Goal: Information Seeking & Learning: Learn about a topic

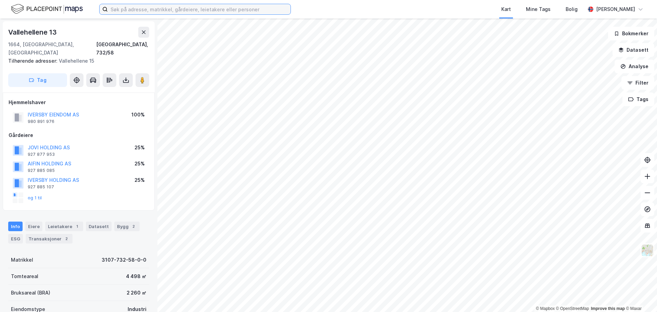
click at [120, 10] on input at bounding box center [199, 9] width 183 height 10
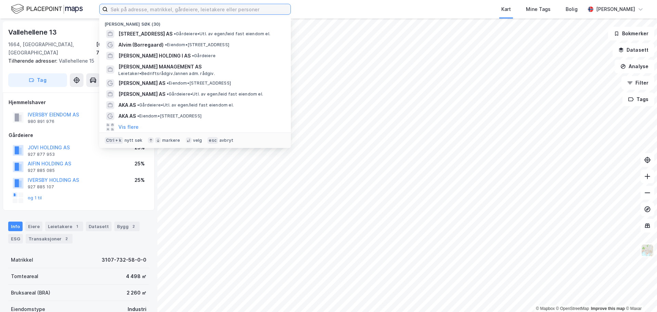
paste input "[STREET_ADDRESS] AS"
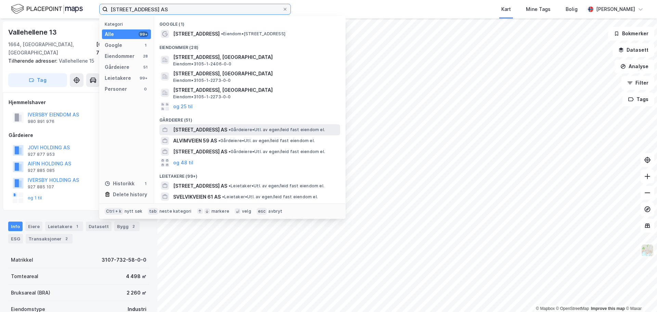
type input "[STREET_ADDRESS] AS"
click at [200, 130] on span "[STREET_ADDRESS] AS" at bounding box center [200, 130] width 54 height 8
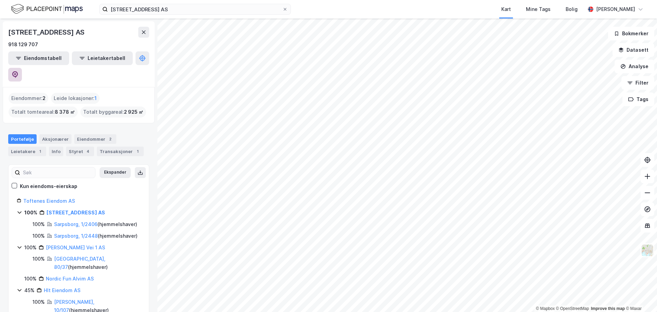
click at [18, 71] on icon at bounding box center [15, 74] width 6 height 7
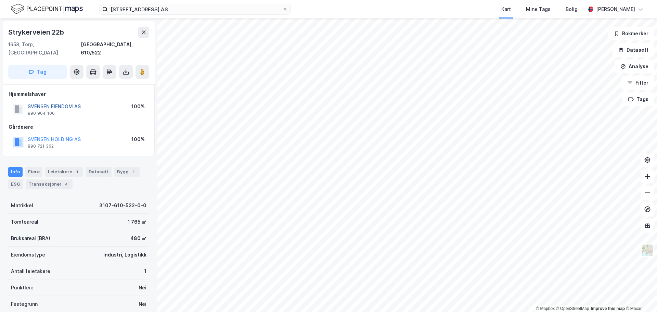
click at [0, 0] on button "SVENSEN EIENDOM AS" at bounding box center [0, 0] width 0 height 0
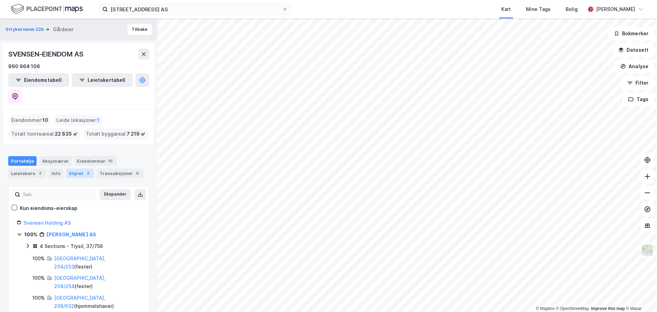
click at [78, 168] on div "Styret 2" at bounding box center [80, 173] width 28 height 10
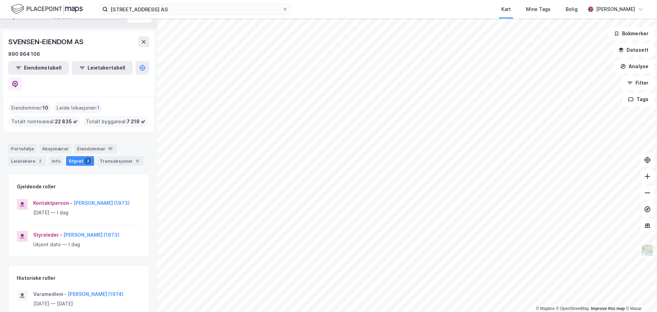
scroll to position [17, 0]
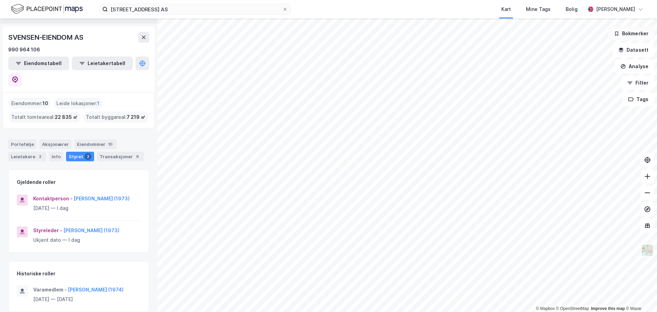
click at [635, 38] on button "Bokmerker" at bounding box center [631, 34] width 46 height 14
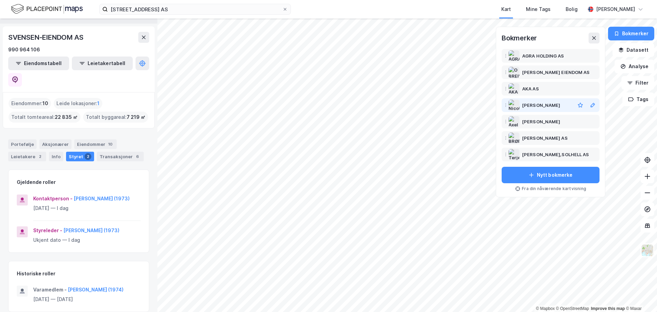
click at [538, 104] on div "[PERSON_NAME]" at bounding box center [541, 105] width 38 height 8
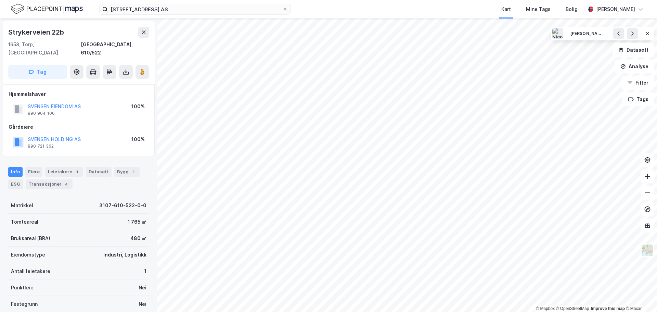
click at [65, 102] on div "SVENSEN EIENDOM AS" at bounding box center [54, 106] width 53 height 8
click at [0, 0] on button "SVENSEN EIENDOM AS" at bounding box center [0, 0] width 0 height 0
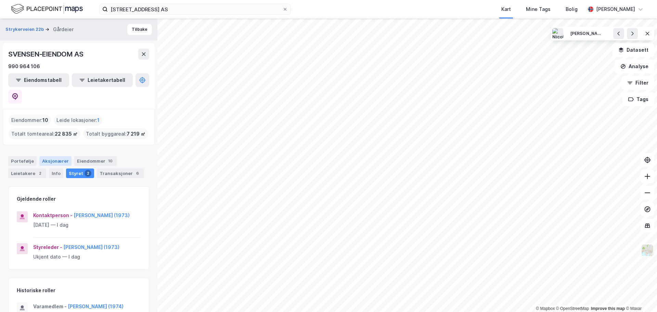
click at [61, 156] on div "Aksjonærer" at bounding box center [55, 161] width 32 height 10
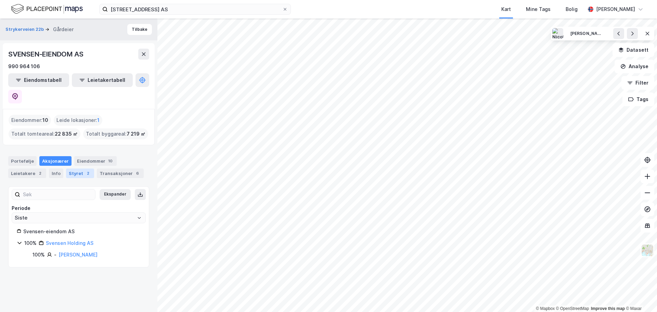
click at [78, 168] on div "Styret 2" at bounding box center [80, 173] width 28 height 10
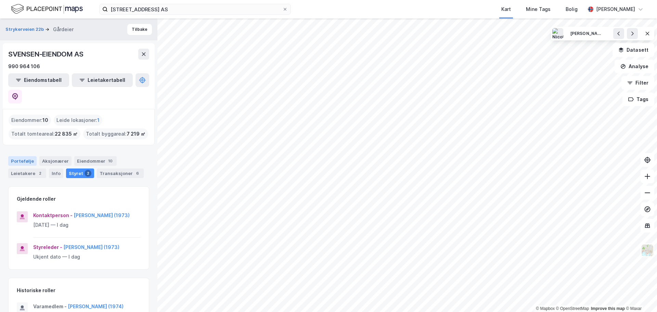
click at [24, 156] on div "Portefølje" at bounding box center [22, 161] width 28 height 10
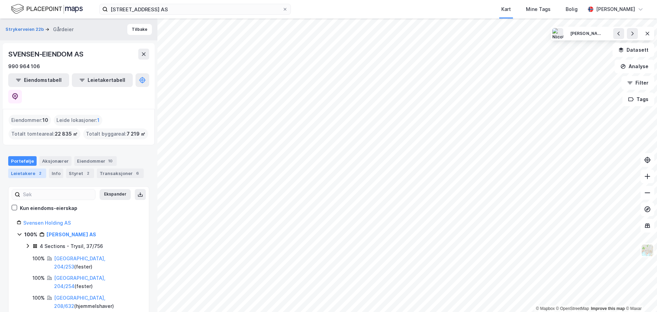
click at [27, 168] on div "Leietakere 2" at bounding box center [27, 173] width 38 height 10
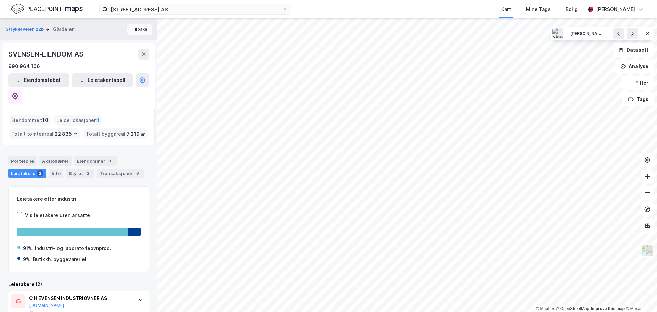
click at [141, 33] on button "Tilbake" at bounding box center [139, 29] width 25 height 11
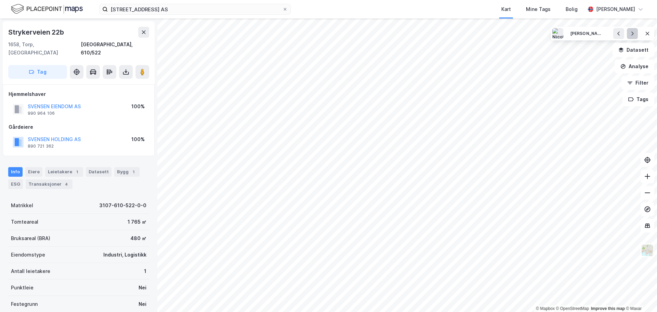
click at [629, 34] on button at bounding box center [632, 33] width 11 height 11
click at [576, 34] on div "[PERSON_NAME],SOLHELL AS" at bounding box center [587, 34] width 34 height 6
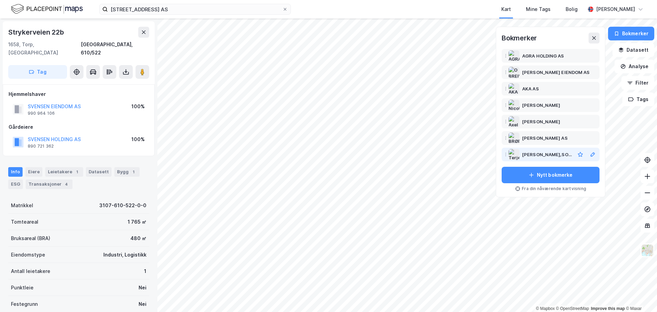
click at [550, 156] on div "[PERSON_NAME],SOLHELL AS" at bounding box center [547, 154] width 50 height 8
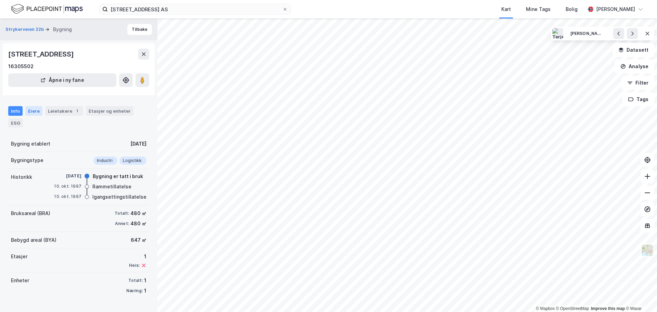
click at [36, 109] on div "Eiere" at bounding box center [33, 111] width 17 height 10
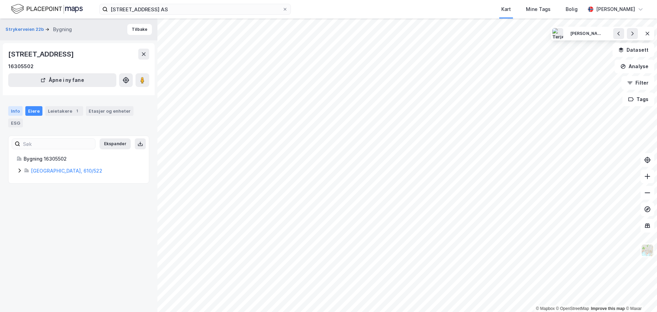
click at [15, 110] on div "Info" at bounding box center [15, 111] width 14 height 10
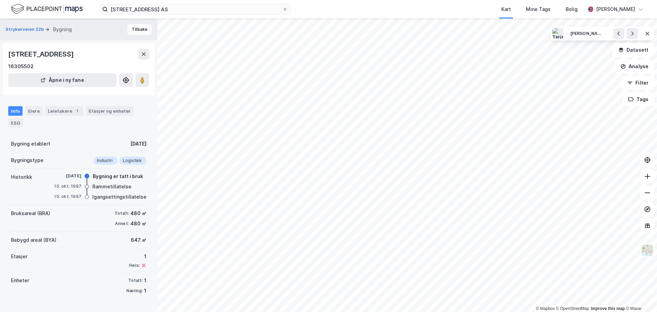
click at [132, 32] on button "Tilbake" at bounding box center [139, 29] width 25 height 11
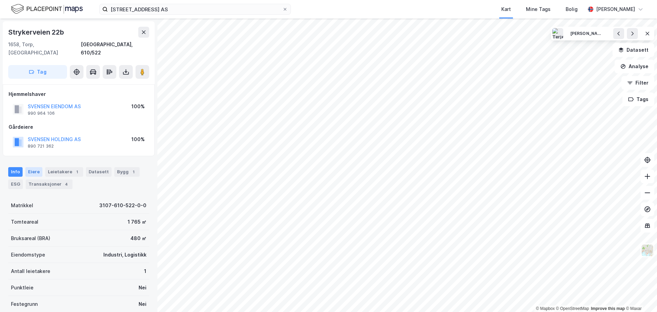
click at [30, 167] on div "Eiere" at bounding box center [33, 172] width 17 height 10
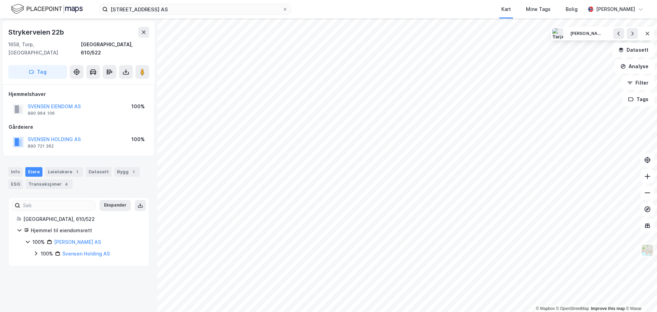
click at [29, 239] on icon at bounding box center [27, 241] width 5 height 5
click at [55, 167] on div "Leietakere 1" at bounding box center [64, 172] width 38 height 10
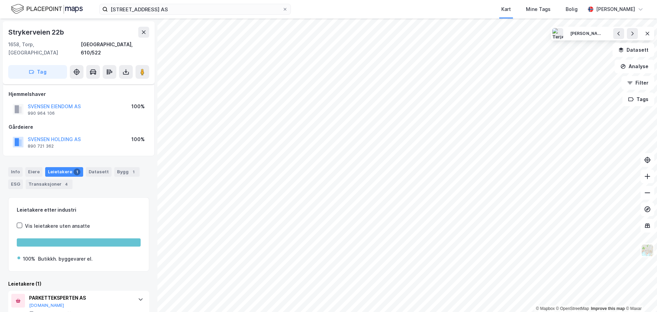
scroll to position [16, 0]
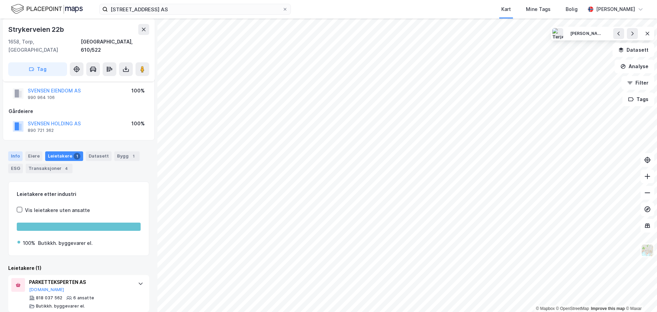
click at [17, 151] on div "Info" at bounding box center [15, 156] width 14 height 10
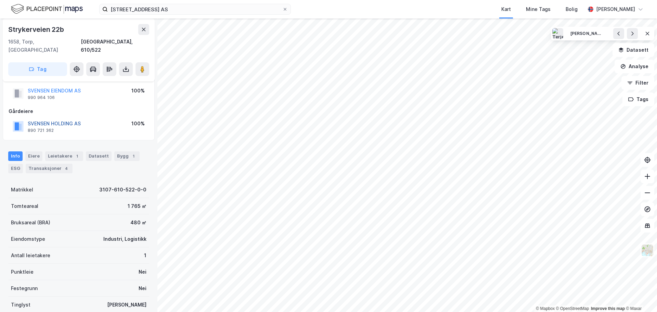
click at [0, 0] on button "SVENSEN HOLDING AS" at bounding box center [0, 0] width 0 height 0
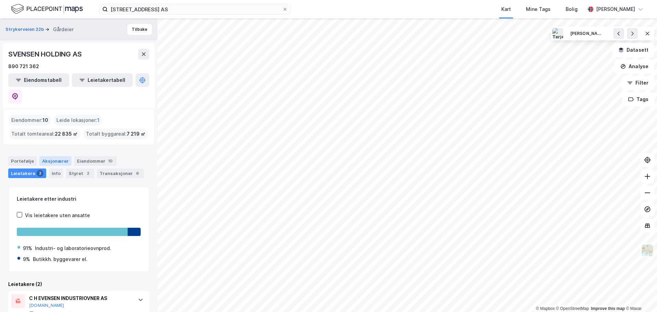
click at [62, 156] on div "Aksjonærer" at bounding box center [55, 161] width 32 height 10
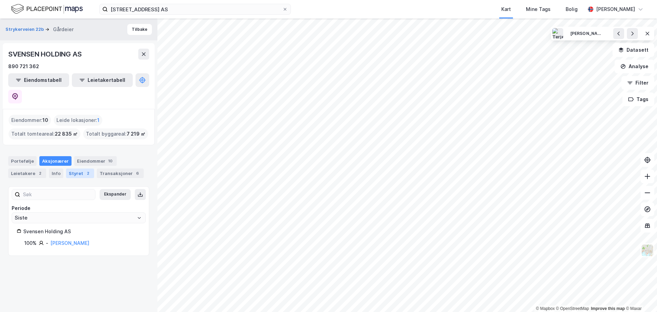
click at [71, 168] on div "Styret 2" at bounding box center [80, 173] width 28 height 10
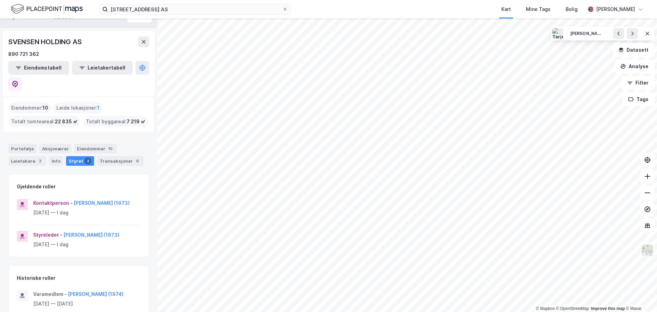
scroll to position [17, 0]
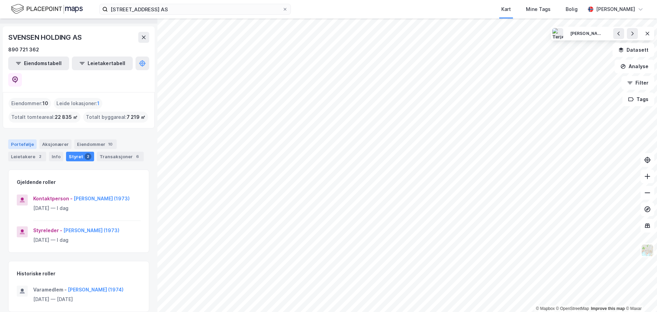
click at [19, 139] on div "Portefølje" at bounding box center [22, 144] width 28 height 10
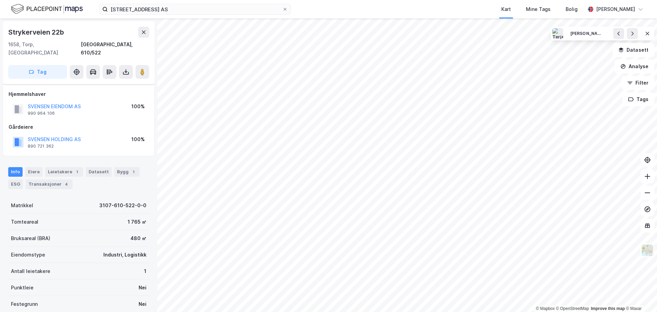
scroll to position [16, 0]
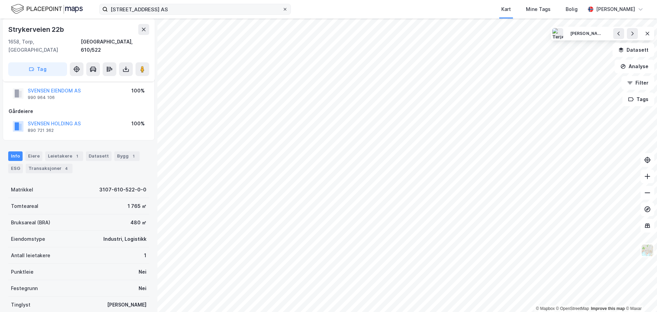
click at [284, 10] on icon at bounding box center [285, 9] width 4 height 4
click at [282, 10] on input "[STREET_ADDRESS] AS" at bounding box center [195, 9] width 174 height 10
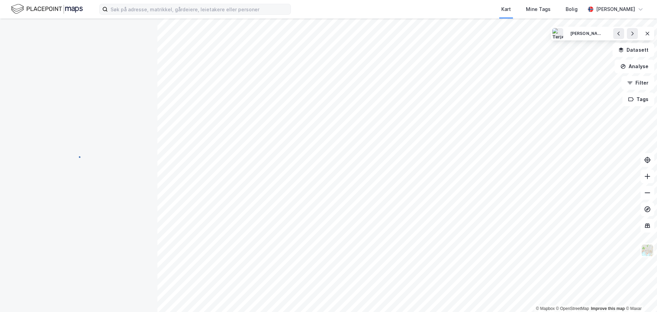
scroll to position [16, 0]
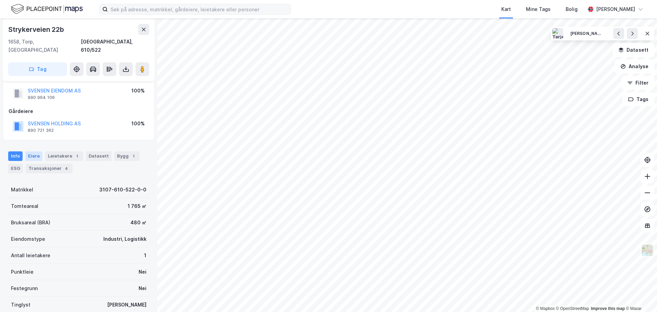
click at [37, 151] on div "Eiere" at bounding box center [33, 156] width 17 height 10
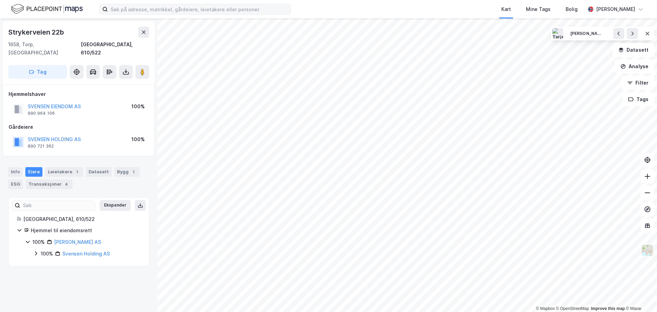
click at [30, 239] on icon at bounding box center [27, 241] width 5 height 5
click at [29, 240] on icon at bounding box center [28, 242] width 2 height 4
click at [37, 250] on icon at bounding box center [35, 252] width 5 height 5
click at [90, 262] on link "[PERSON_NAME]" at bounding box center [94, 265] width 39 height 6
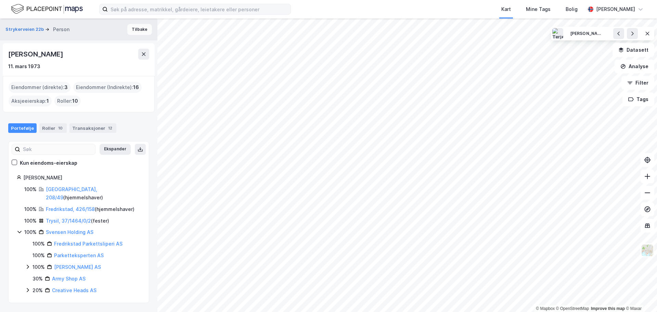
click at [130, 30] on button "Tilbake" at bounding box center [139, 29] width 25 height 11
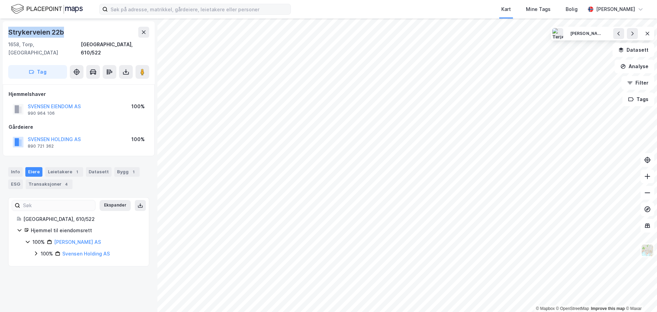
drag, startPoint x: 62, startPoint y: 33, endPoint x: 7, endPoint y: 29, distance: 54.9
click at [7, 29] on div "Strykerveien 22b 1658, [GEOGRAPHIC_DATA], [GEOGRAPHIC_DATA], 610/522 Tag" at bounding box center [79, 52] width 152 height 63
copy div "Strykerveien 22b"
click at [58, 167] on div "Leietakere 1" at bounding box center [64, 172] width 38 height 10
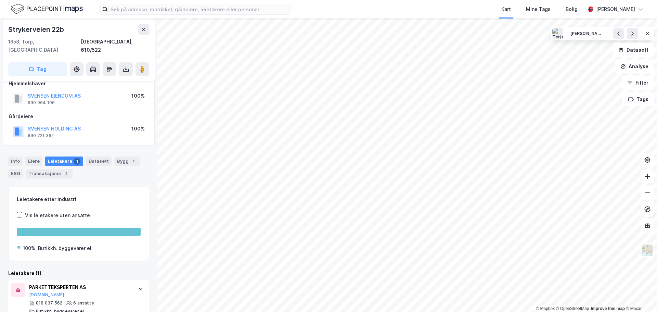
scroll to position [16, 0]
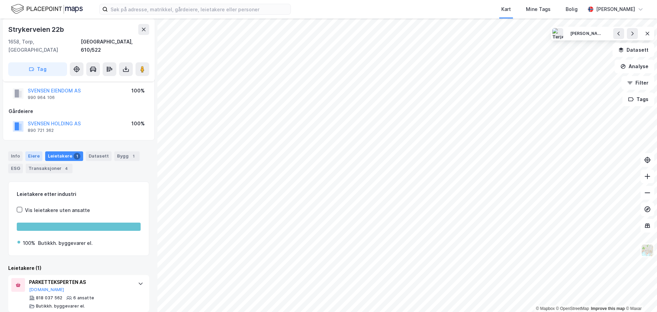
click at [33, 151] on div "Eiere" at bounding box center [33, 156] width 17 height 10
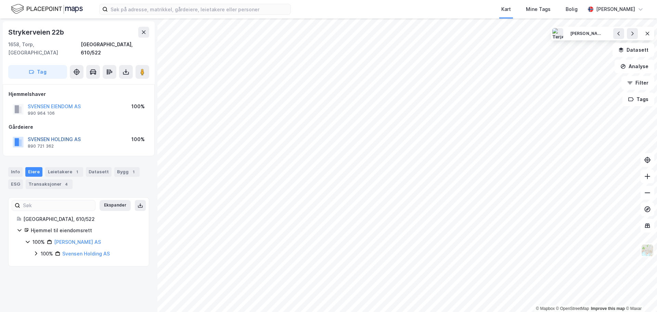
click at [0, 0] on button "SVENSEN HOLDING AS" at bounding box center [0, 0] width 0 height 0
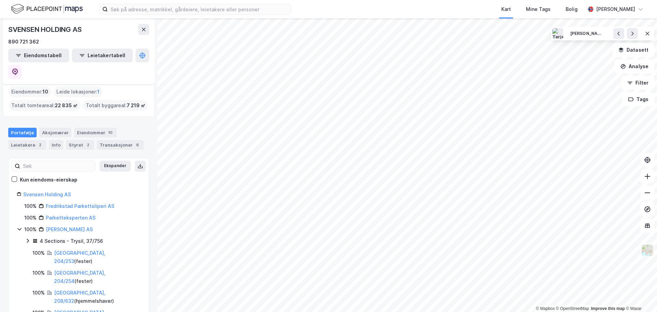
scroll to position [26, 0]
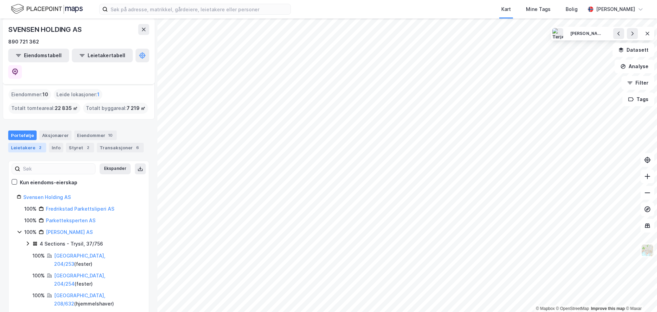
click at [22, 143] on div "Leietakere 2" at bounding box center [27, 148] width 38 height 10
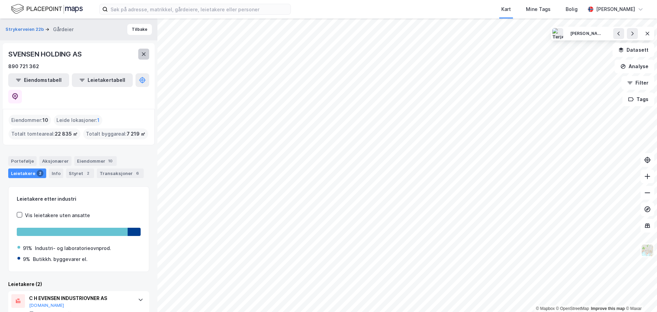
click at [148, 50] on button at bounding box center [143, 54] width 11 height 11
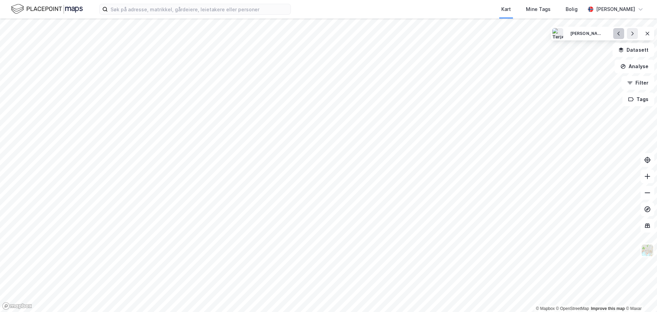
click at [619, 34] on icon at bounding box center [618, 33] width 5 height 5
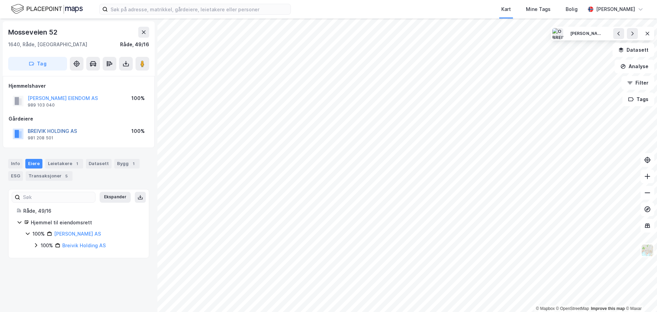
click at [0, 0] on button "BREIVIK HOLDING AS" at bounding box center [0, 0] width 0 height 0
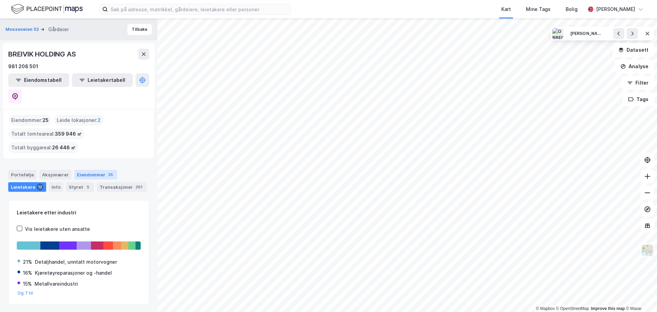
click at [90, 170] on div "Eiendommer 25" at bounding box center [95, 175] width 43 height 10
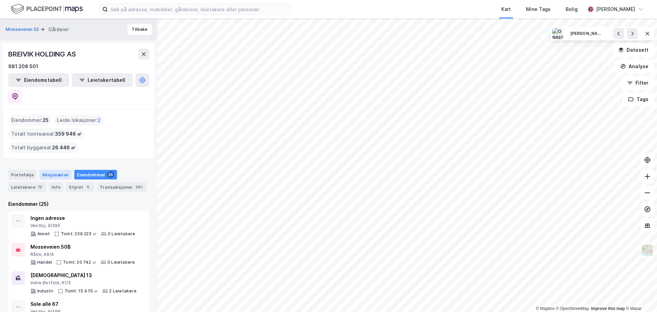
click at [53, 170] on div "Aksjonærer" at bounding box center [55, 175] width 32 height 10
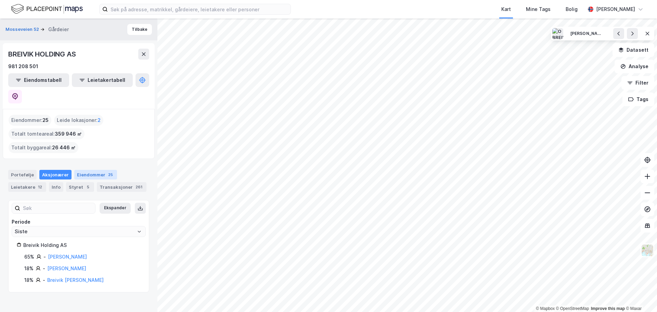
click at [88, 170] on div "Eiendommer 25" at bounding box center [95, 175] width 43 height 10
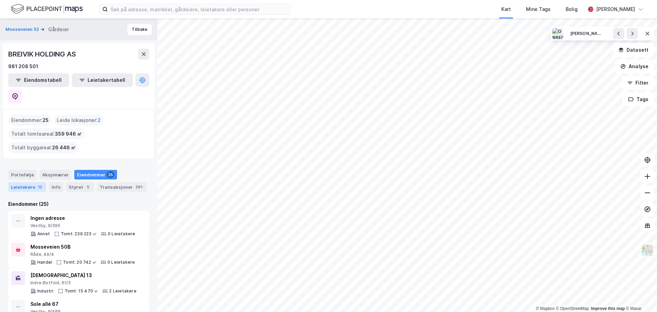
click at [25, 182] on div "Leietakere 12" at bounding box center [27, 187] width 38 height 10
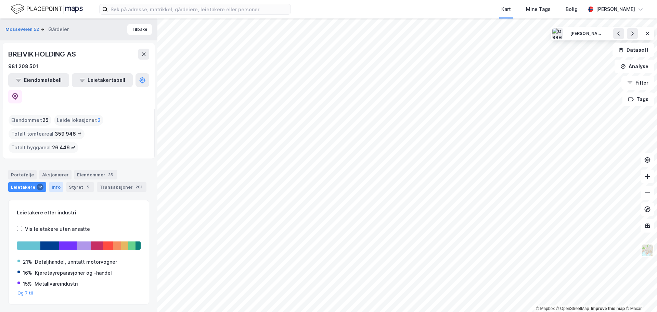
click at [54, 182] on div "Info" at bounding box center [56, 187] width 14 height 10
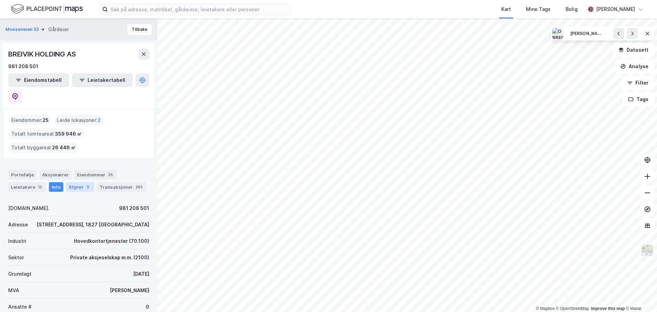
click at [75, 182] on div "Styret 5" at bounding box center [80, 187] width 28 height 10
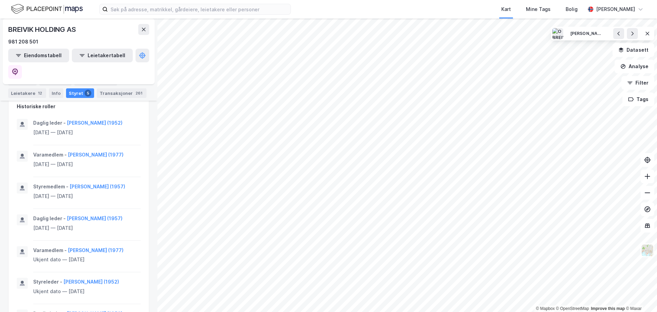
scroll to position [308, 0]
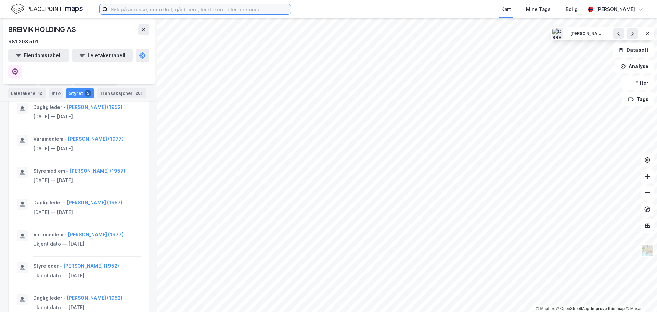
click at [128, 10] on input at bounding box center [199, 9] width 183 height 10
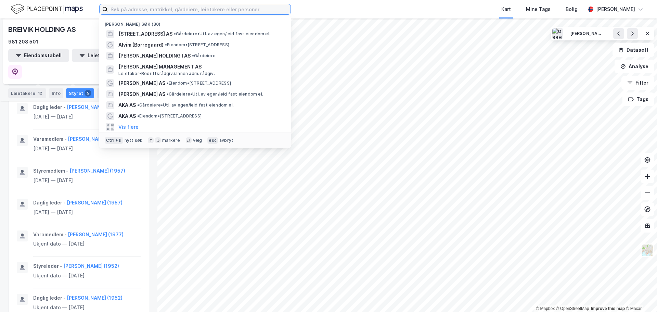
paste input "[PERSON_NAME]"
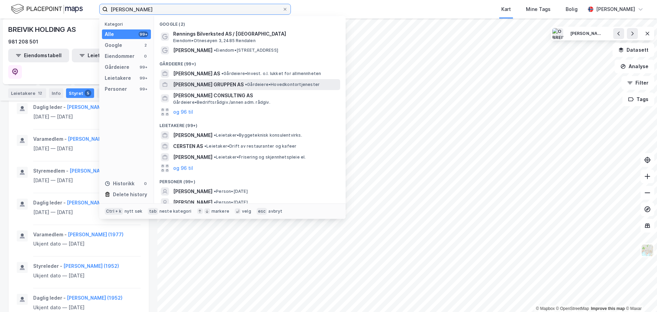
type input "[PERSON_NAME]"
click at [220, 83] on span "[PERSON_NAME] GRUPPEN AS" at bounding box center [208, 84] width 70 height 8
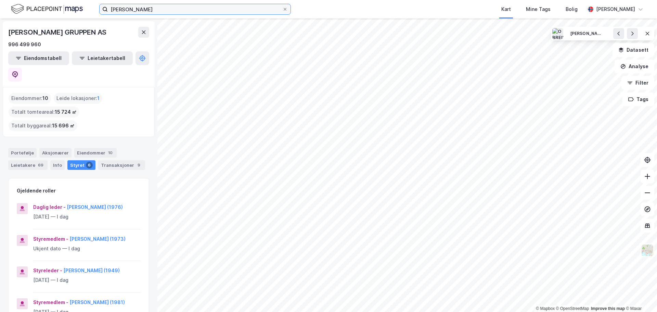
click at [194, 9] on input "[PERSON_NAME]" at bounding box center [195, 9] width 174 height 10
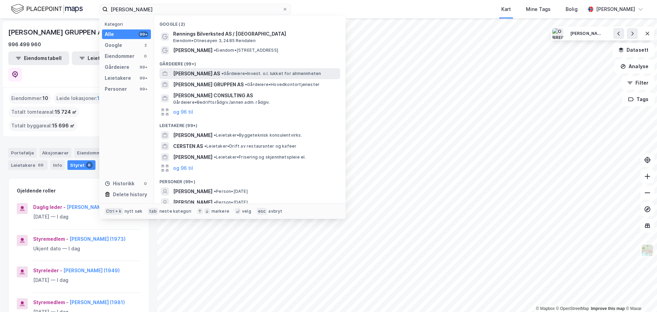
click at [191, 72] on span "[PERSON_NAME] AS" at bounding box center [196, 73] width 47 height 8
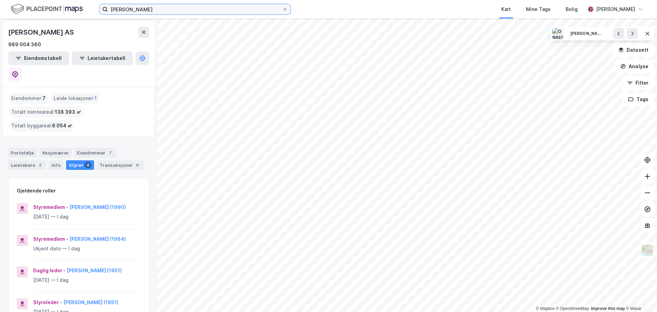
click at [179, 9] on input "[PERSON_NAME]" at bounding box center [195, 9] width 174 height 10
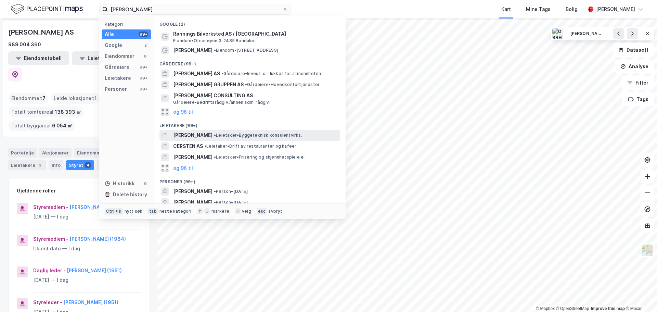
click at [212, 135] on span "[PERSON_NAME]" at bounding box center [192, 135] width 39 height 8
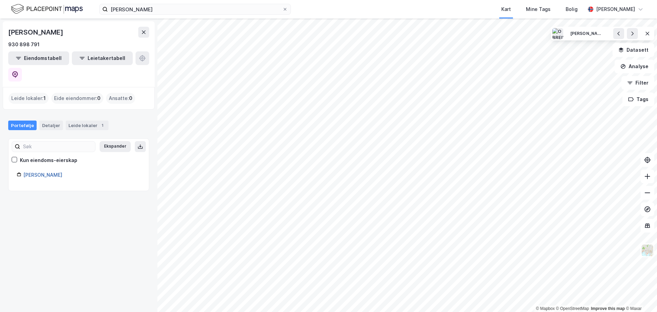
click at [49, 172] on link "[PERSON_NAME]" at bounding box center [42, 175] width 39 height 6
click at [201, 12] on input "[PERSON_NAME]" at bounding box center [195, 9] width 174 height 10
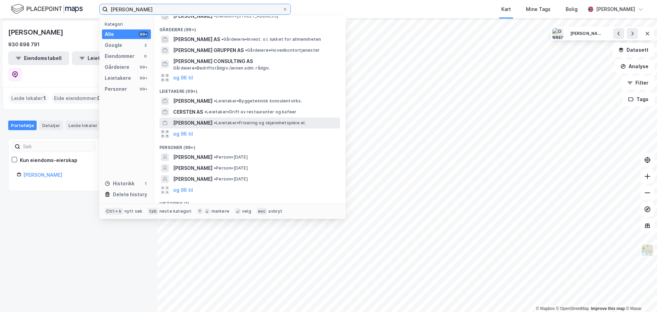
scroll to position [50, 0]
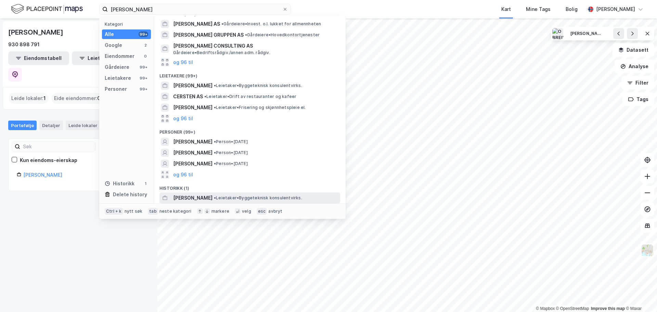
click at [205, 194] on span "[PERSON_NAME]" at bounding box center [192, 198] width 39 height 8
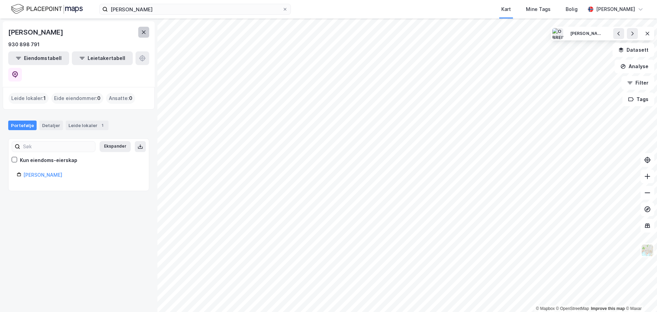
click at [146, 32] on icon at bounding box center [143, 31] width 5 height 5
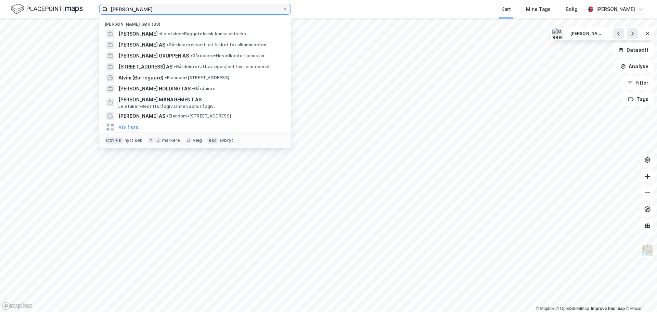
click at [183, 12] on input "[PERSON_NAME]" at bounding box center [195, 9] width 174 height 10
click at [177, 7] on input "[PERSON_NAME]" at bounding box center [195, 9] width 174 height 10
click at [174, 11] on input "[PERSON_NAME]" at bounding box center [195, 9] width 174 height 10
click at [285, 9] on icon at bounding box center [285, 9] width 3 height 3
click at [282, 9] on input "[PERSON_NAME]" at bounding box center [195, 9] width 174 height 10
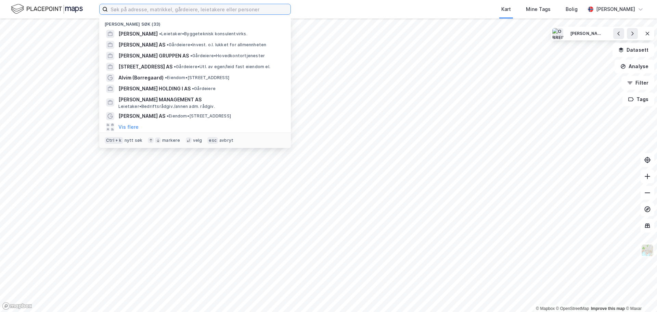
click at [161, 9] on input at bounding box center [199, 9] width 183 height 10
click at [123, 11] on input at bounding box center [199, 9] width 183 height 10
paste input "[PERSON_NAME]"
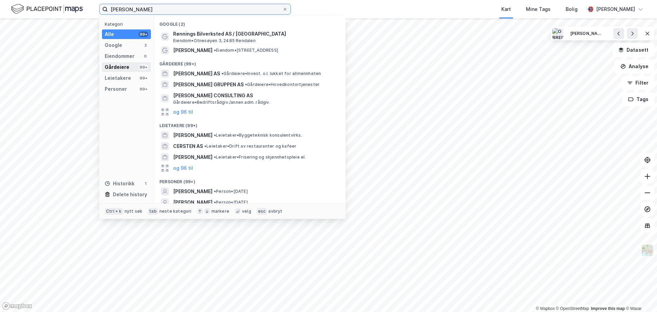
type input "[PERSON_NAME]"
click at [120, 68] on div "Gårdeiere" at bounding box center [117, 67] width 25 height 8
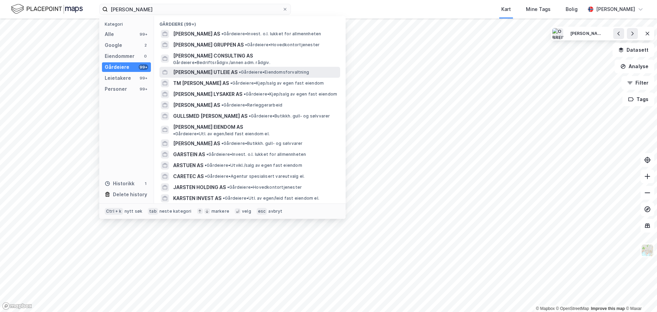
click at [258, 71] on span "• Gårdeiere • Eiendomsforvaltning" at bounding box center [274, 71] width 70 height 5
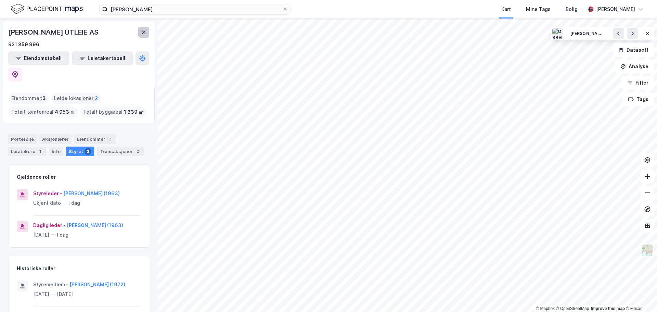
click at [142, 33] on icon at bounding box center [143, 31] width 5 height 5
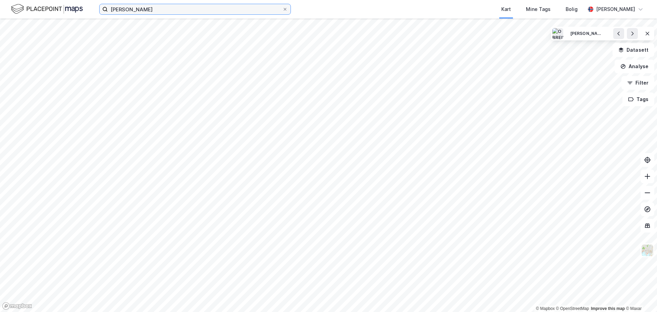
click at [178, 11] on input "[PERSON_NAME]" at bounding box center [195, 9] width 174 height 10
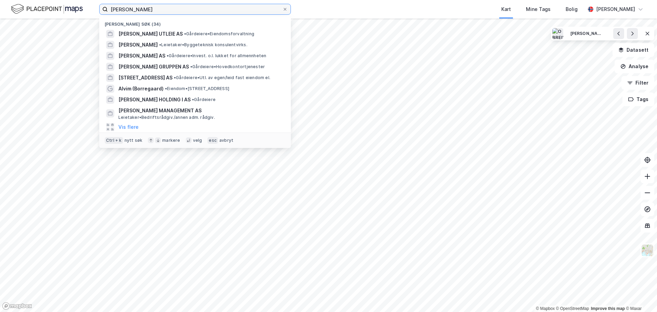
click at [176, 9] on input "[PERSON_NAME]" at bounding box center [195, 9] width 174 height 10
drag, startPoint x: 176, startPoint y: 9, endPoint x: 107, endPoint y: 7, distance: 68.8
click at [107, 7] on label "[PERSON_NAME]" at bounding box center [195, 9] width 192 height 11
click at [108, 7] on input "[PERSON_NAME]" at bounding box center [195, 9] width 174 height 10
click at [286, 10] on icon at bounding box center [285, 9] width 3 height 3
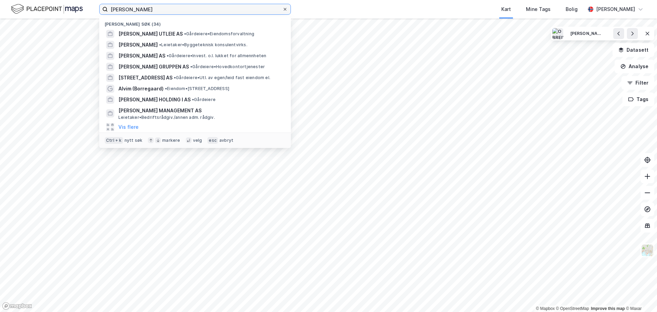
click at [282, 10] on input "[PERSON_NAME]" at bounding box center [195, 9] width 174 height 10
click at [171, 8] on input at bounding box center [199, 9] width 183 height 10
paste input "[PERSON_NAME]"
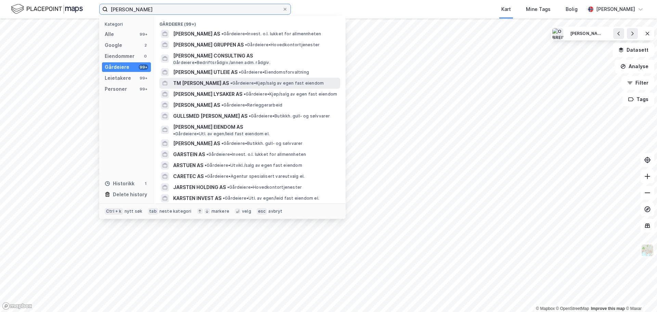
type input "[PERSON_NAME]"
click at [190, 82] on span "TM [PERSON_NAME] AS" at bounding box center [201, 83] width 56 height 8
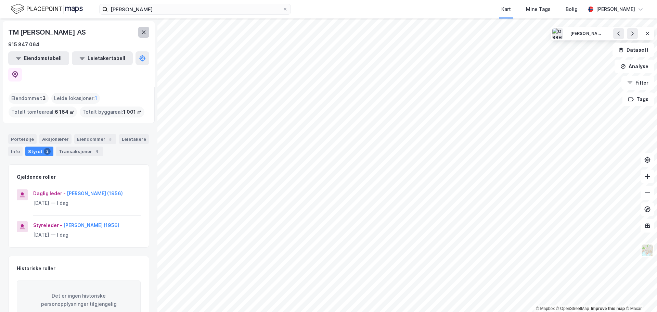
click at [146, 32] on icon at bounding box center [143, 31] width 5 height 5
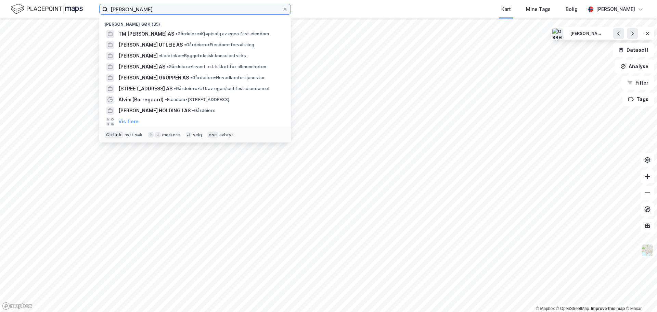
drag, startPoint x: 157, startPoint y: 10, endPoint x: 100, endPoint y: 12, distance: 57.5
click at [100, 12] on label "[PERSON_NAME]" at bounding box center [195, 9] width 192 height 11
click at [135, 10] on input at bounding box center [199, 9] width 183 height 10
paste input "[PERSON_NAME]"
type input "[PERSON_NAME]"
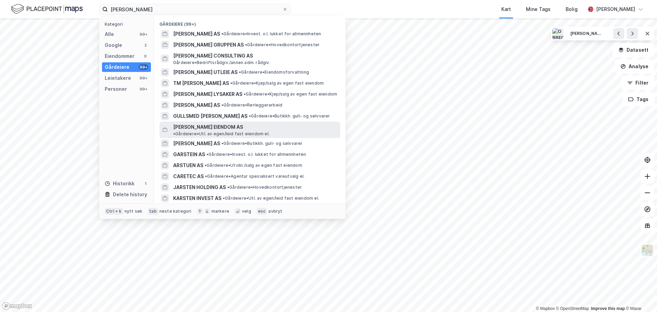
click at [246, 131] on span "• Gårdeiere • Utl. av egen/leid fast eiendom el." at bounding box center [221, 133] width 96 height 5
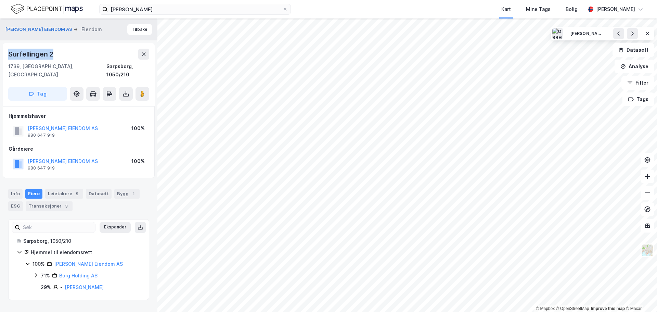
drag, startPoint x: 56, startPoint y: 54, endPoint x: 9, endPoint y: 55, distance: 46.9
click at [9, 55] on div "Surfellingen 2" at bounding box center [78, 54] width 141 height 11
copy div "Surfellingen 2"
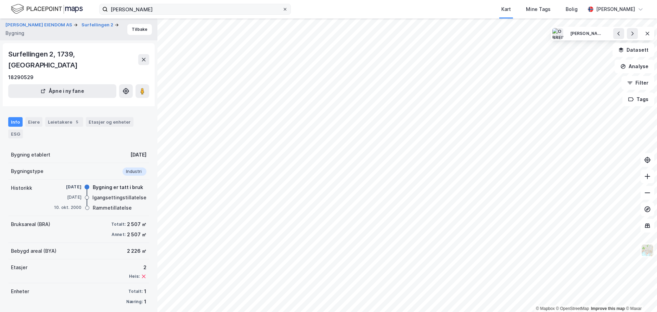
click at [286, 10] on icon at bounding box center [285, 9] width 4 height 4
click at [282, 10] on input "[PERSON_NAME]" at bounding box center [195, 9] width 174 height 10
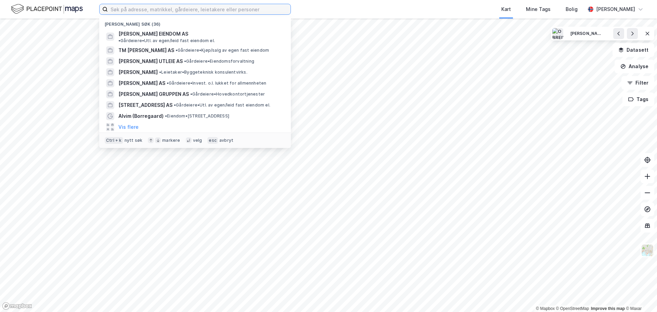
click at [152, 10] on input at bounding box center [199, 9] width 183 height 10
paste input "Nesodden Eiendomsutvikling AS"
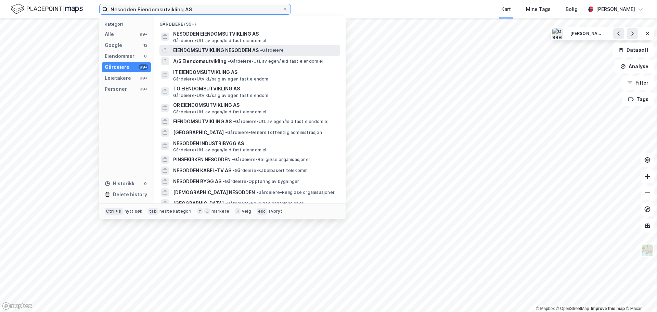
type input "Nesodden Eiendomsutvikling AS"
click at [211, 51] on span "EIENDOMSUTVIKLING NESODDEN AS" at bounding box center [216, 50] width 86 height 8
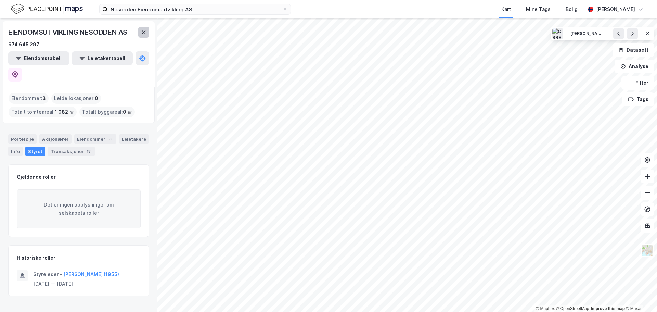
click at [143, 33] on icon at bounding box center [144, 31] width 4 height 3
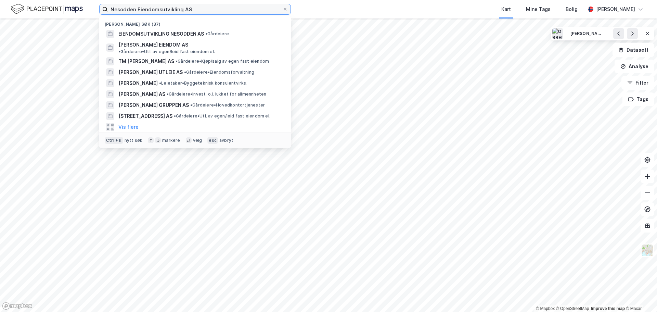
drag, startPoint x: 202, startPoint y: 9, endPoint x: 124, endPoint y: 12, distance: 77.3
click at [121, 12] on input "Nesodden Eiendomsutvikling AS" at bounding box center [195, 9] width 174 height 10
click at [284, 10] on icon at bounding box center [285, 9] width 4 height 4
click at [282, 10] on input "Nesodden Eiendomsutvikling AS" at bounding box center [195, 9] width 174 height 10
click at [176, 10] on input at bounding box center [199, 9] width 183 height 10
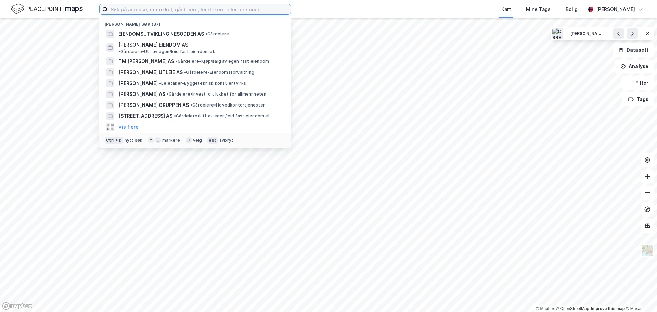
paste input "Nesodden Eiendomsutvikling AS"
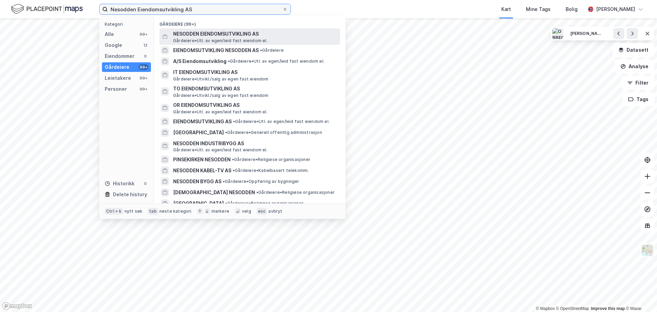
type input "Nesodden Eiendomsutvikling AS"
click at [214, 34] on span "NESODDEN EIENDOMSUTVIKLING AS" at bounding box center [255, 34] width 164 height 8
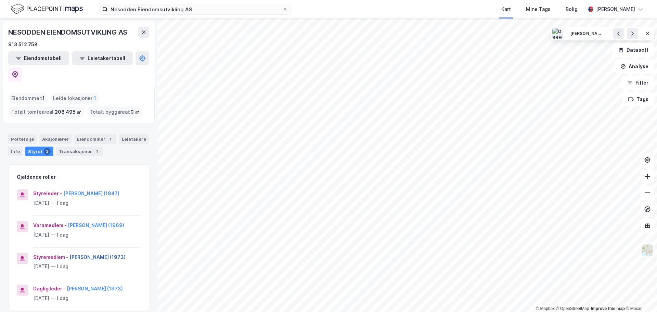
click at [0, 0] on button "[PERSON_NAME] (1973)" at bounding box center [0, 0] width 0 height 0
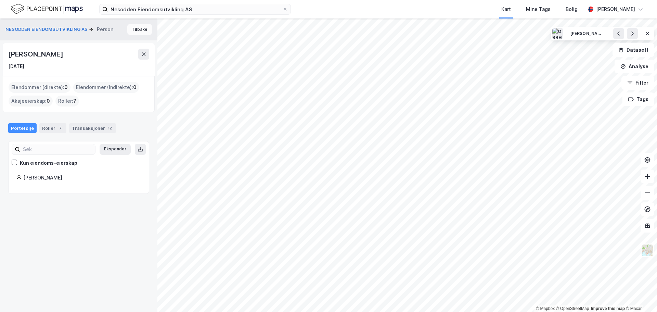
click at [137, 30] on button "Tilbake" at bounding box center [139, 29] width 25 height 11
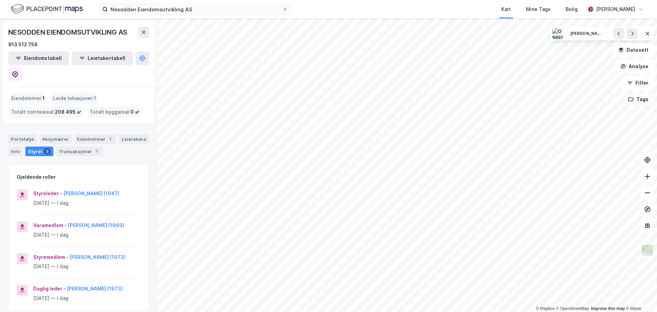
click at [633, 102] on icon "button" at bounding box center [630, 98] width 5 height 5
click at [556, 120] on div "lag tilbud ( 21 )" at bounding box center [565, 117] width 98 height 14
click at [548, 121] on div "lag tilbud ( 21 )" at bounding box center [565, 117] width 98 height 14
click at [588, 294] on button "Vis" at bounding box center [587, 293] width 57 height 11
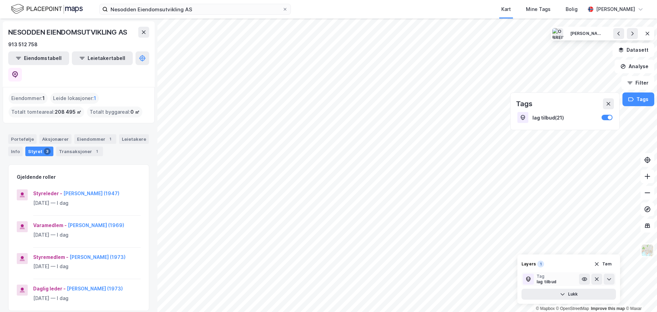
click at [553, 279] on div "lag tilbud" at bounding box center [546, 281] width 20 height 5
click at [585, 279] on icon at bounding box center [584, 278] width 1 height 1
click at [142, 32] on icon at bounding box center [143, 31] width 5 height 5
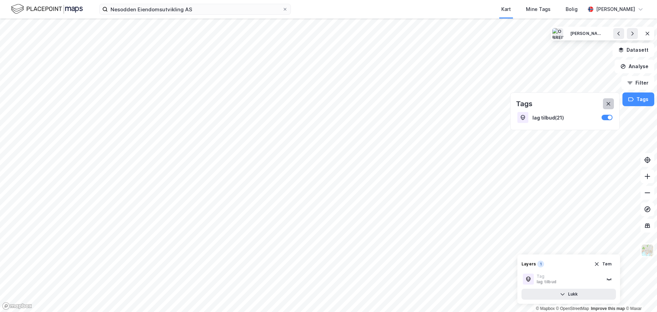
click at [611, 105] on icon at bounding box center [607, 103] width 5 height 5
click at [577, 297] on button "Lukk" at bounding box center [568, 293] width 94 height 11
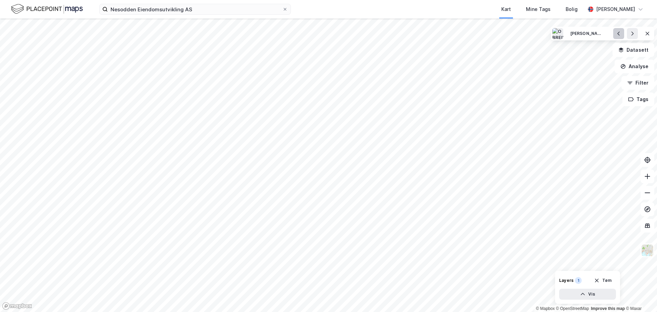
click at [617, 34] on icon at bounding box center [618, 33] width 5 height 5
click at [593, 34] on div "[PERSON_NAME]" at bounding box center [587, 34] width 34 height 6
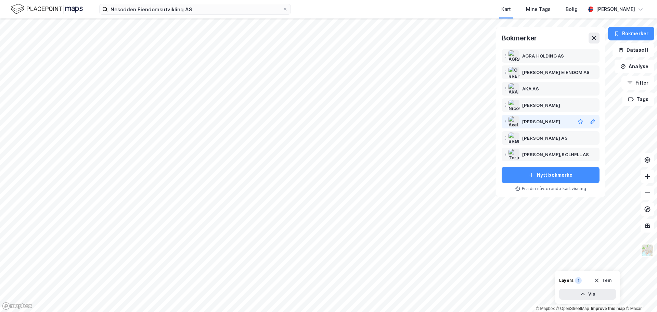
click at [542, 122] on div "[PERSON_NAME]" at bounding box center [541, 121] width 38 height 8
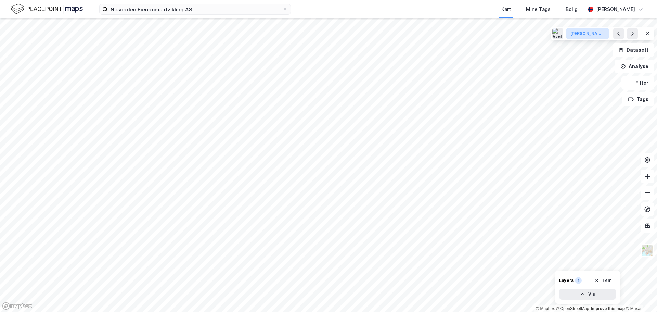
click at [580, 36] on div "[PERSON_NAME]" at bounding box center [587, 34] width 34 height 6
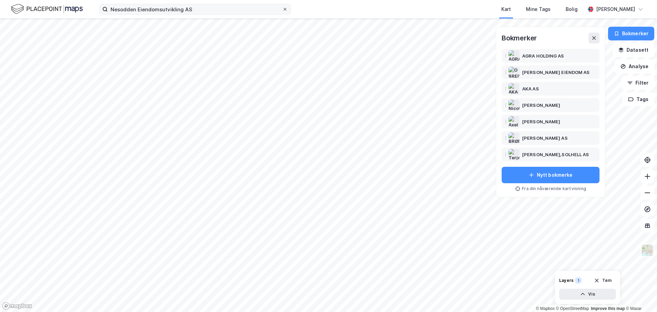
click at [285, 8] on icon at bounding box center [285, 9] width 4 height 4
click at [282, 8] on input "Nesodden Eiendomsutvikling AS" at bounding box center [195, 9] width 174 height 10
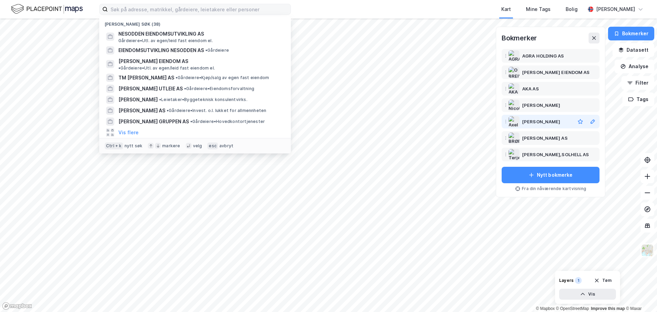
click at [543, 120] on div "[PERSON_NAME]" at bounding box center [541, 121] width 38 height 8
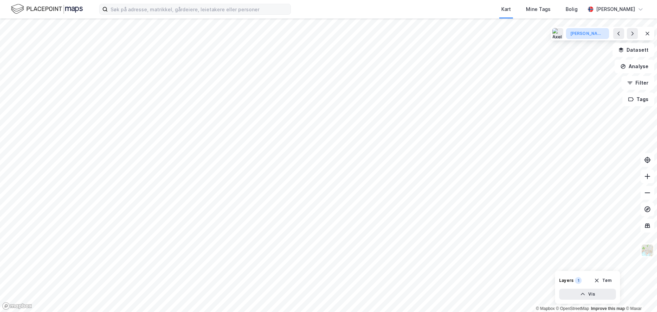
click at [596, 36] on div "[PERSON_NAME]" at bounding box center [587, 34] width 34 height 6
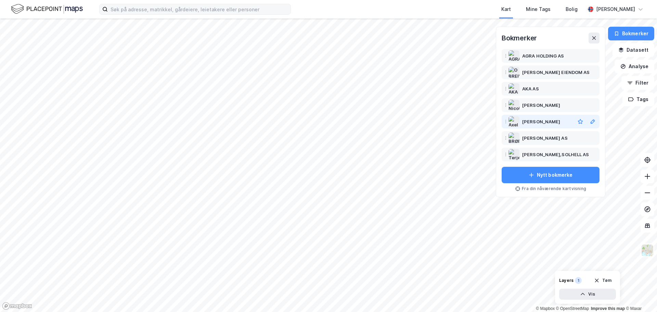
drag, startPoint x: 569, startPoint y: 121, endPoint x: 529, endPoint y: 122, distance: 40.4
click at [529, 122] on div "[PERSON_NAME]" at bounding box center [547, 121] width 50 height 8
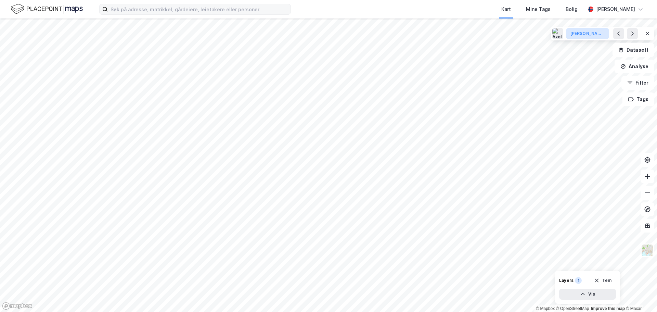
click at [590, 36] on div "[PERSON_NAME]" at bounding box center [587, 34] width 34 height 6
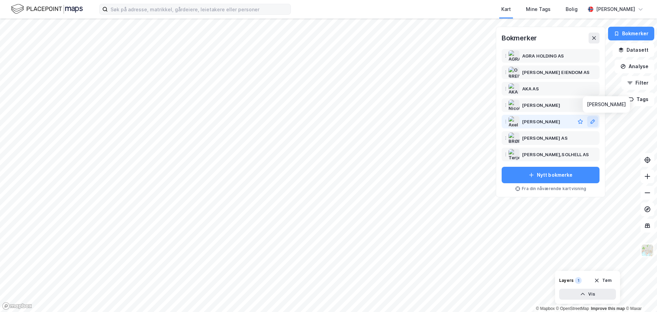
click at [592, 122] on icon at bounding box center [592, 121] width 4 height 4
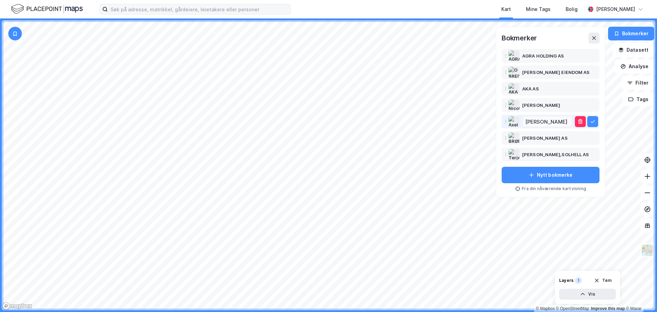
click at [495, 122] on div "© Mapbox © OpenStreetMap Improve this map © [PERSON_NAME] AGRA HOLDING AS [PERS…" at bounding box center [328, 164] width 657 height 293
click at [191, 11] on input at bounding box center [199, 9] width 183 height 10
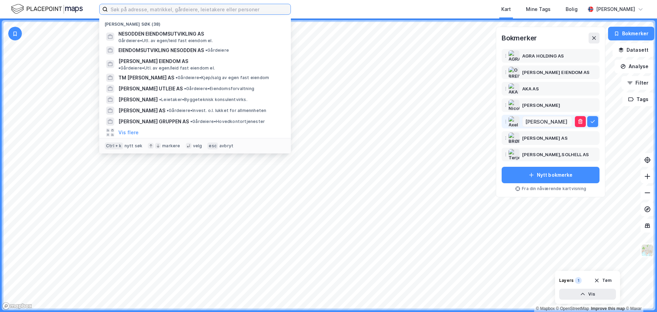
paste input "[PERSON_NAME]"
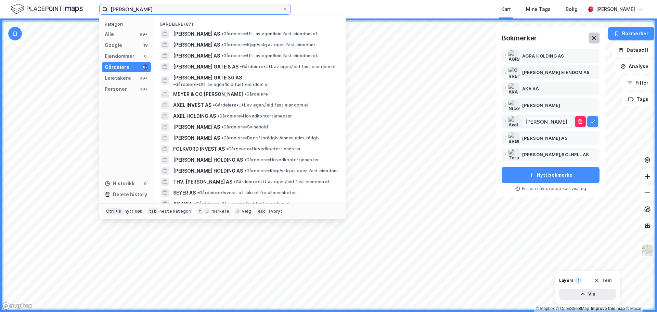
type input "[PERSON_NAME]"
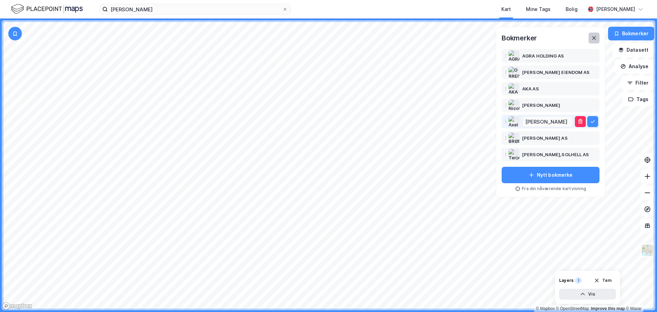
click at [595, 39] on icon at bounding box center [594, 37] width 4 height 3
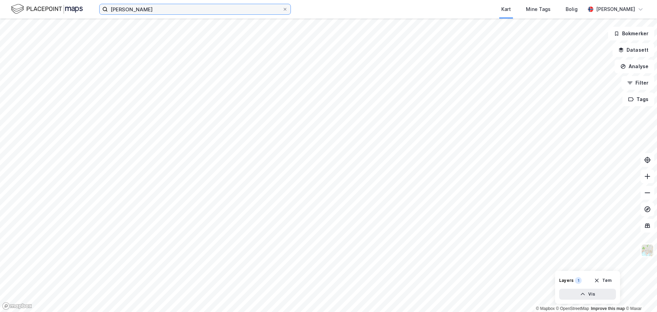
click at [192, 10] on input "[PERSON_NAME]" at bounding box center [195, 9] width 174 height 10
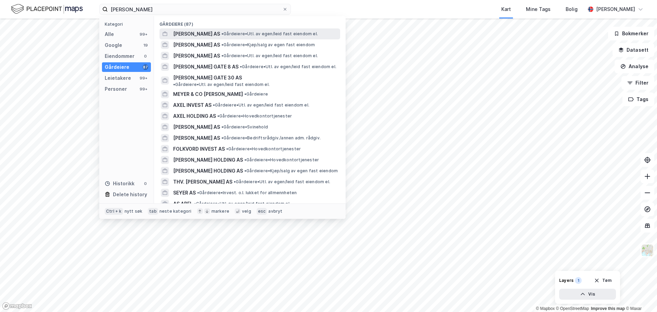
click at [183, 33] on span "[PERSON_NAME] AS" at bounding box center [196, 34] width 47 height 8
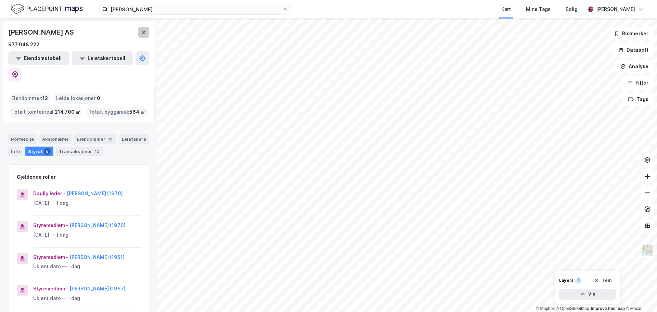
click at [144, 32] on icon at bounding box center [143, 31] width 5 height 5
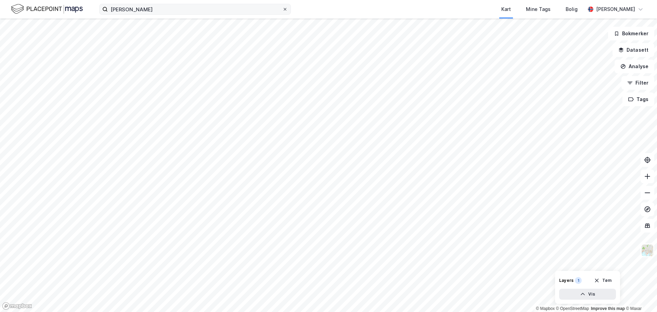
click at [287, 10] on span at bounding box center [284, 8] width 5 height 5
click at [282, 10] on input "[PERSON_NAME]" at bounding box center [195, 9] width 174 height 10
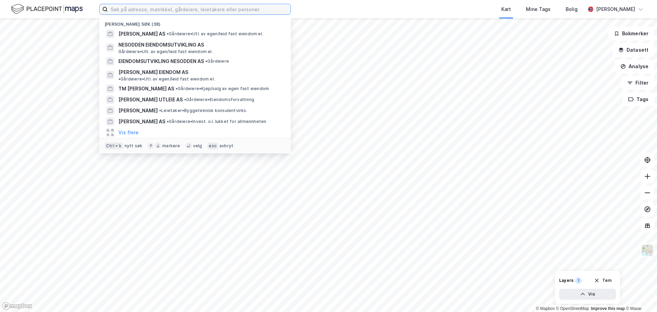
click at [170, 9] on input at bounding box center [199, 9] width 183 height 10
paste input "[PERSON_NAME]"
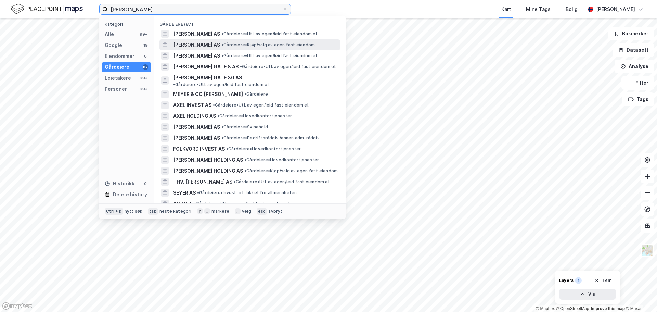
type input "[PERSON_NAME]"
click at [274, 48] on div "[PERSON_NAME] AS • Gårdeiere • Kjøp/salg av egen fast eiendom" at bounding box center [256, 45] width 166 height 8
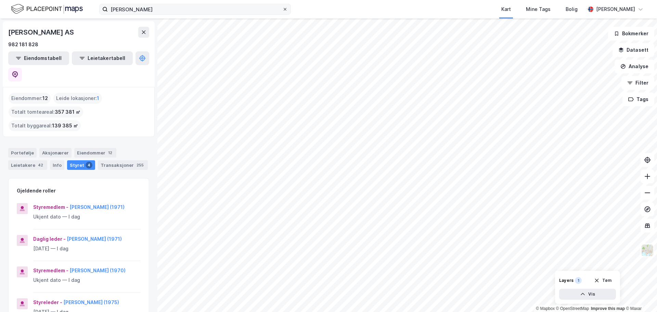
click at [287, 8] on icon at bounding box center [285, 9] width 4 height 4
click at [282, 8] on input "[PERSON_NAME]" at bounding box center [195, 9] width 174 height 10
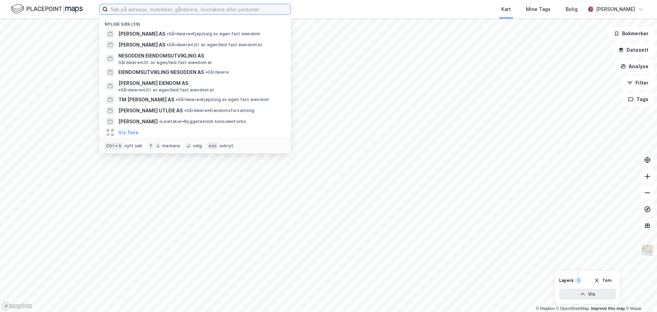
click at [161, 7] on input at bounding box center [199, 9] width 183 height 10
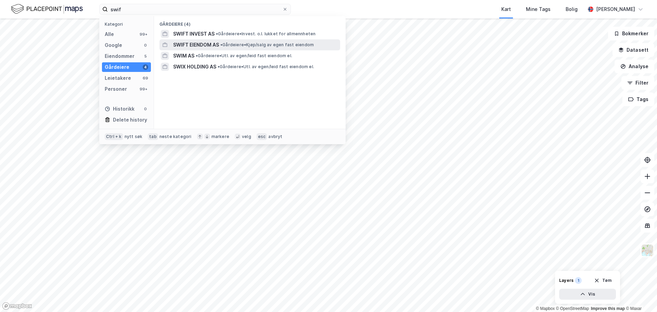
click at [197, 43] on span "SWIFT EIENDOM AS" at bounding box center [196, 45] width 46 height 8
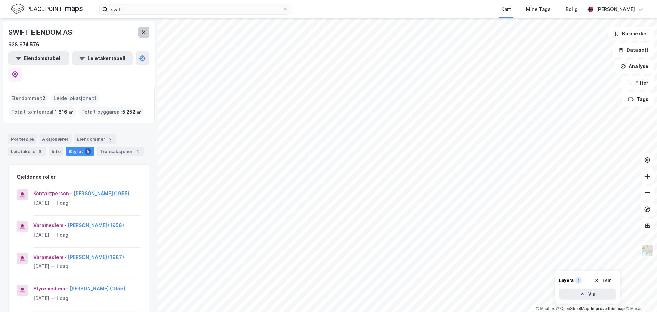
click at [143, 34] on icon at bounding box center [143, 31] width 5 height 5
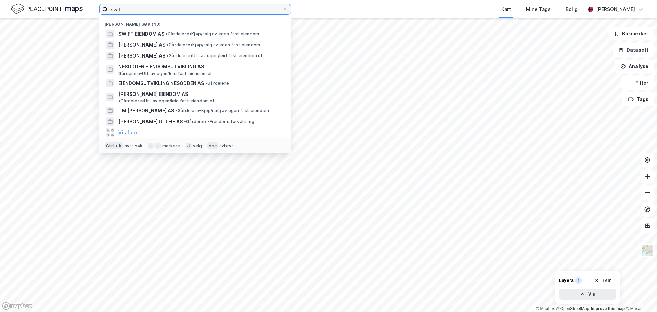
click at [129, 11] on input "swif" at bounding box center [195, 9] width 174 height 10
click at [119, 9] on input "swif" at bounding box center [195, 9] width 174 height 10
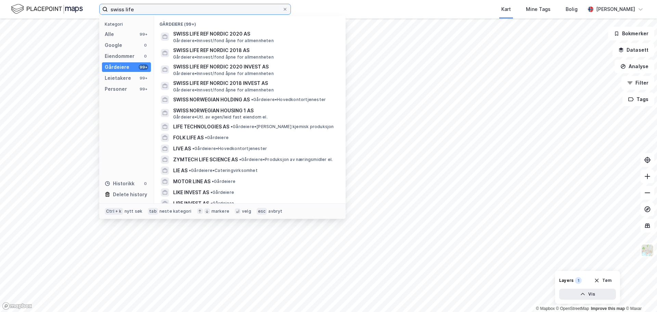
click at [126, 11] on input "swiss life" at bounding box center [195, 9] width 174 height 10
drag, startPoint x: 134, startPoint y: 10, endPoint x: 126, endPoint y: 10, distance: 8.6
click at [126, 10] on input "swiss life" at bounding box center [195, 9] width 174 height 10
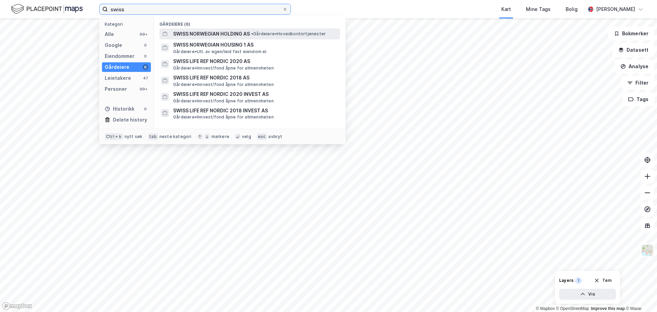
type input "swiss"
click at [208, 33] on span "SWISS NORWEGIAN HOLDING AS" at bounding box center [211, 34] width 77 height 8
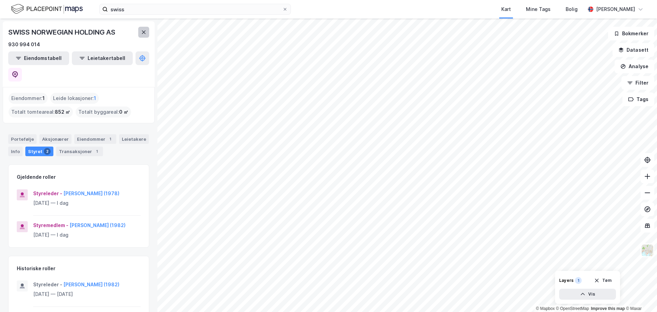
click at [145, 35] on button at bounding box center [143, 32] width 11 height 11
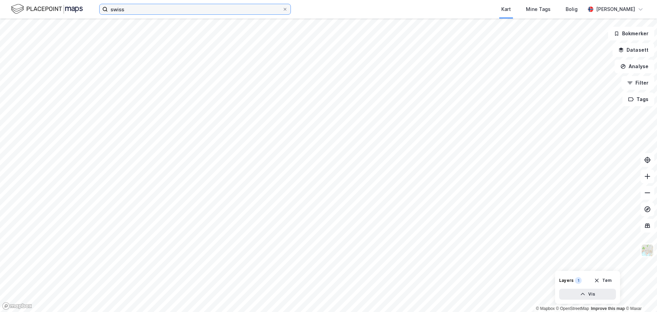
click at [126, 9] on input "swiss" at bounding box center [195, 9] width 174 height 10
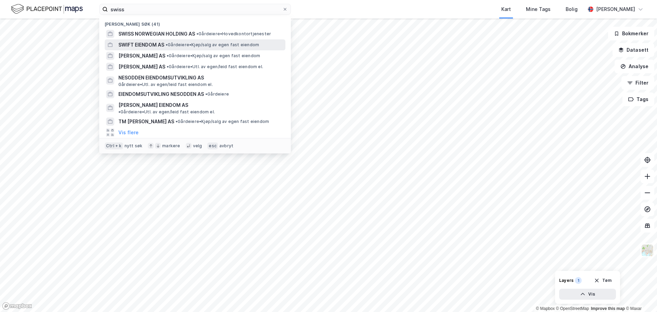
click at [132, 45] on span "SWIFT EIENDOM AS" at bounding box center [141, 45] width 46 height 8
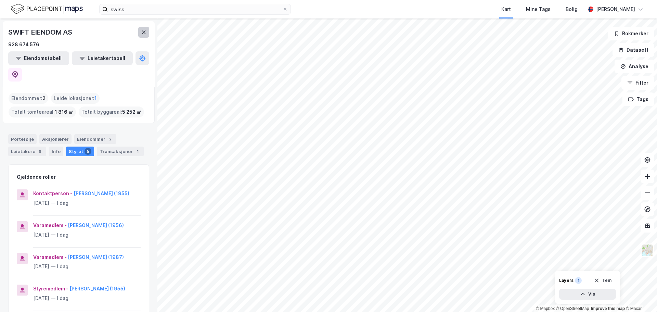
click at [144, 35] on button at bounding box center [143, 32] width 11 height 11
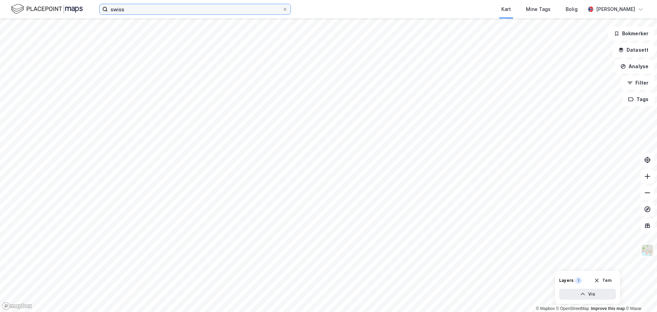
click at [130, 11] on input "swiss" at bounding box center [195, 9] width 174 height 10
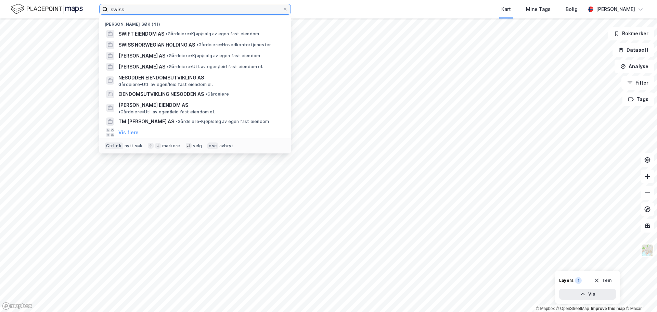
drag, startPoint x: 132, startPoint y: 11, endPoint x: 105, endPoint y: 11, distance: 27.4
click at [105, 11] on label "swiss" at bounding box center [195, 9] width 192 height 11
click at [286, 10] on icon at bounding box center [285, 9] width 4 height 4
click at [282, 10] on input "swiss" at bounding box center [195, 9] width 174 height 10
click at [166, 9] on input at bounding box center [199, 9] width 183 height 10
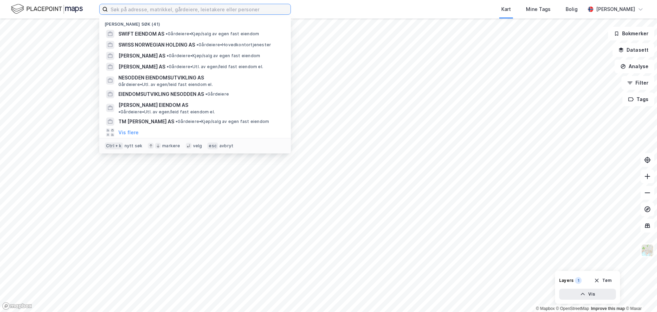
paste input "Swiss Life Asset Managers Nordic"
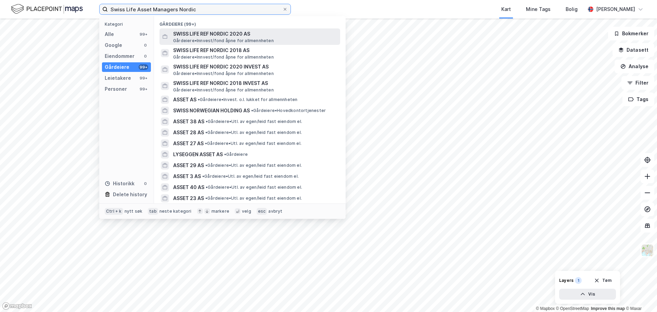
type input "Swiss Life Asset Managers Nordic"
click at [219, 34] on span "SWISS LIFE REF NORDIC 2020 AS" at bounding box center [255, 34] width 164 height 8
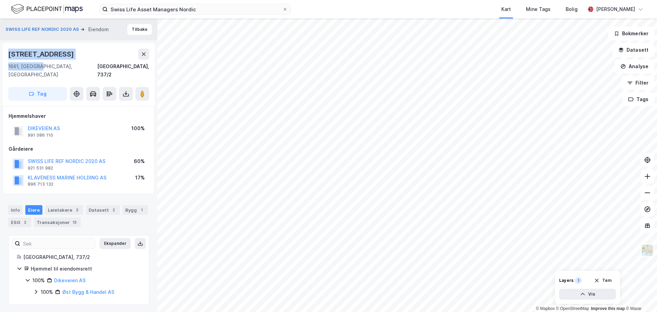
drag, startPoint x: 39, startPoint y: 65, endPoint x: 8, endPoint y: 54, distance: 32.6
click at [8, 54] on div "[STREET_ADDRESS], 737/2" at bounding box center [78, 64] width 141 height 30
copy div "[STREET_ADDRESS]"
click at [137, 29] on button "Tilbake" at bounding box center [139, 29] width 25 height 11
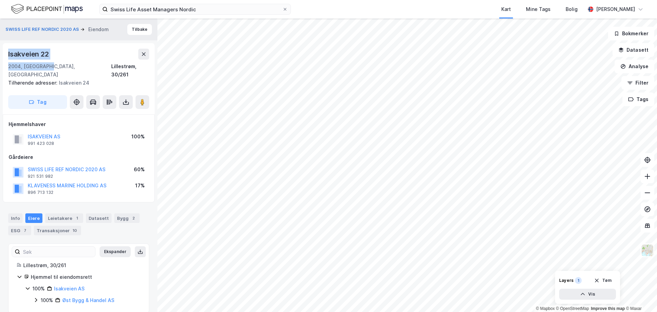
drag, startPoint x: 44, startPoint y: 65, endPoint x: 9, endPoint y: 53, distance: 37.8
click at [9, 53] on div "Isakveien 22 2004, [GEOGRAPHIC_DATA], Akershus Lillestrøm, 30/261" at bounding box center [78, 64] width 141 height 30
copy div "Isakveien 22 2004, [GEOGRAPHIC_DATA]"
click at [134, 30] on button "Tilbake" at bounding box center [139, 29] width 25 height 11
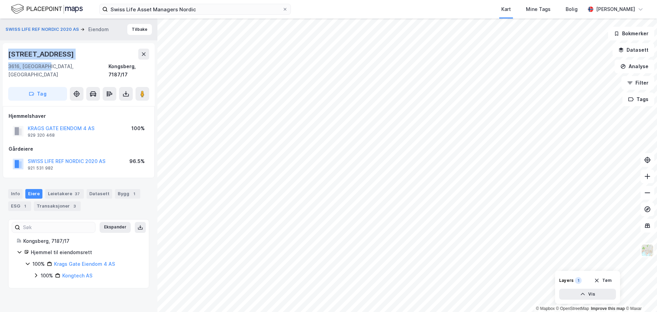
drag, startPoint x: 36, startPoint y: 63, endPoint x: 9, endPoint y: 56, distance: 27.8
click at [9, 56] on div "[STREET_ADDRESS]" at bounding box center [78, 64] width 141 height 30
